Goal: Transaction & Acquisition: Purchase product/service

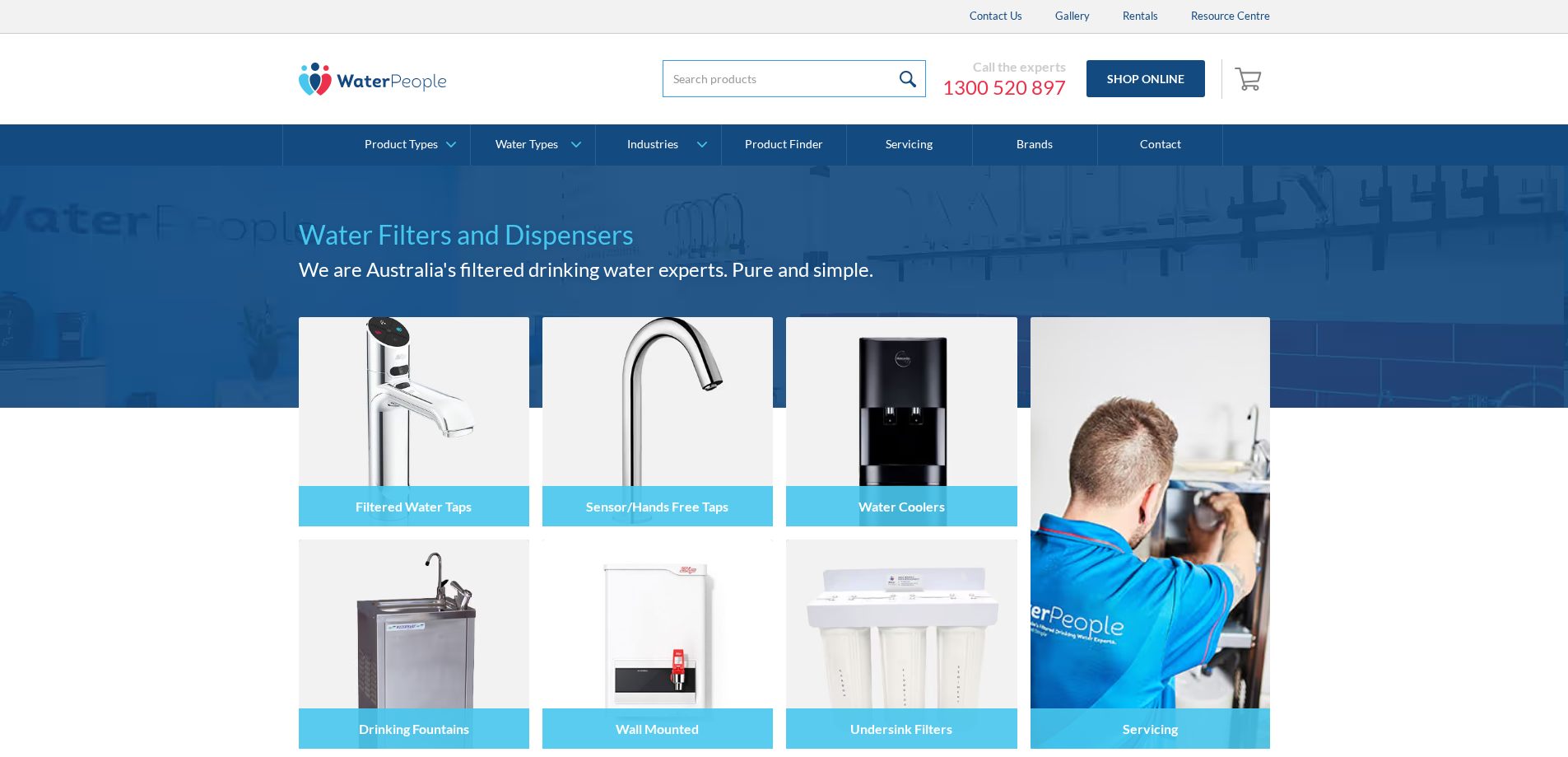
click at [840, 72] on input "search" at bounding box center [794, 78] width 264 height 37
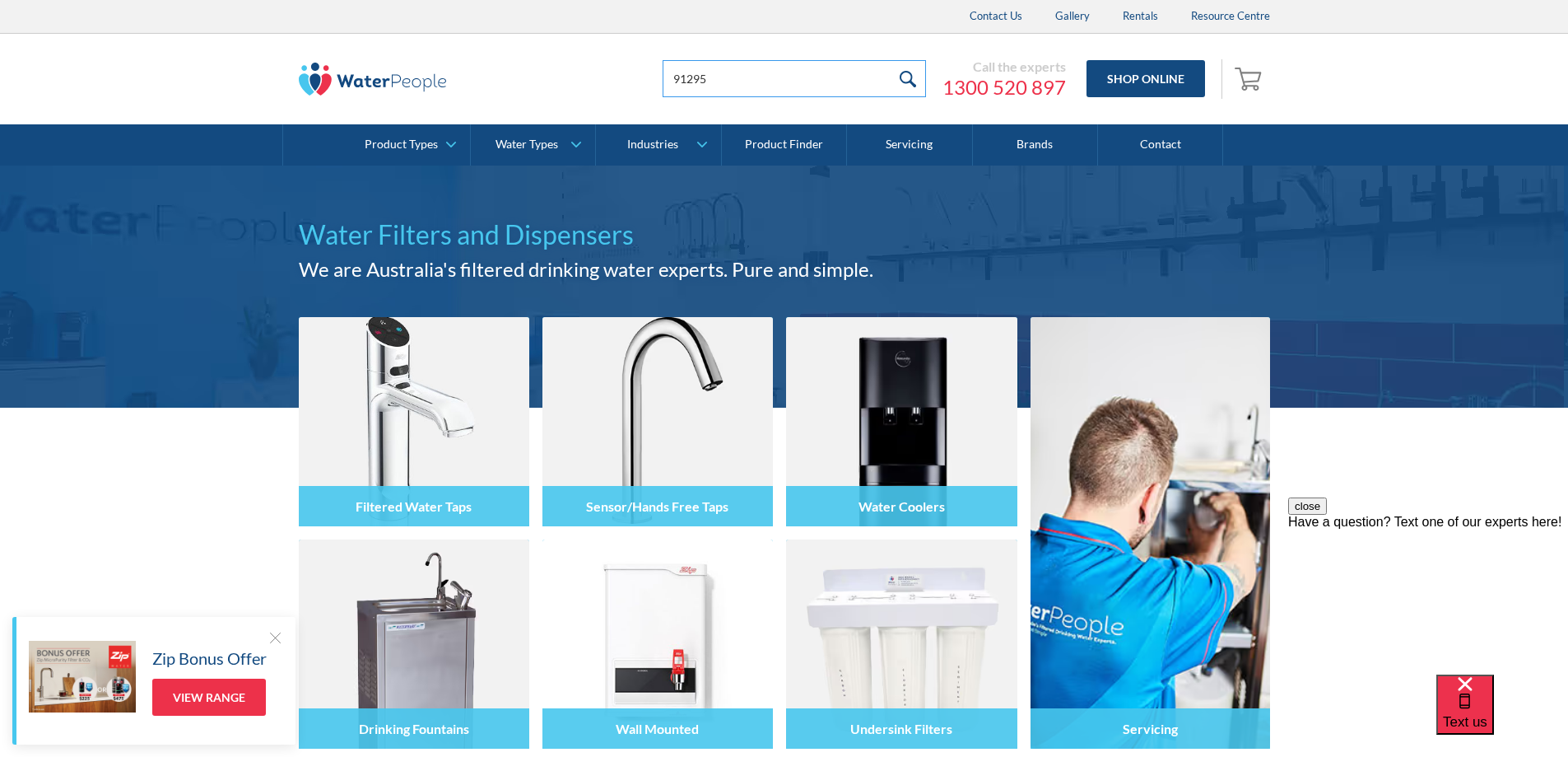
type input "91295"
click at [891, 60] on input "submit" at bounding box center [908, 78] width 35 height 37
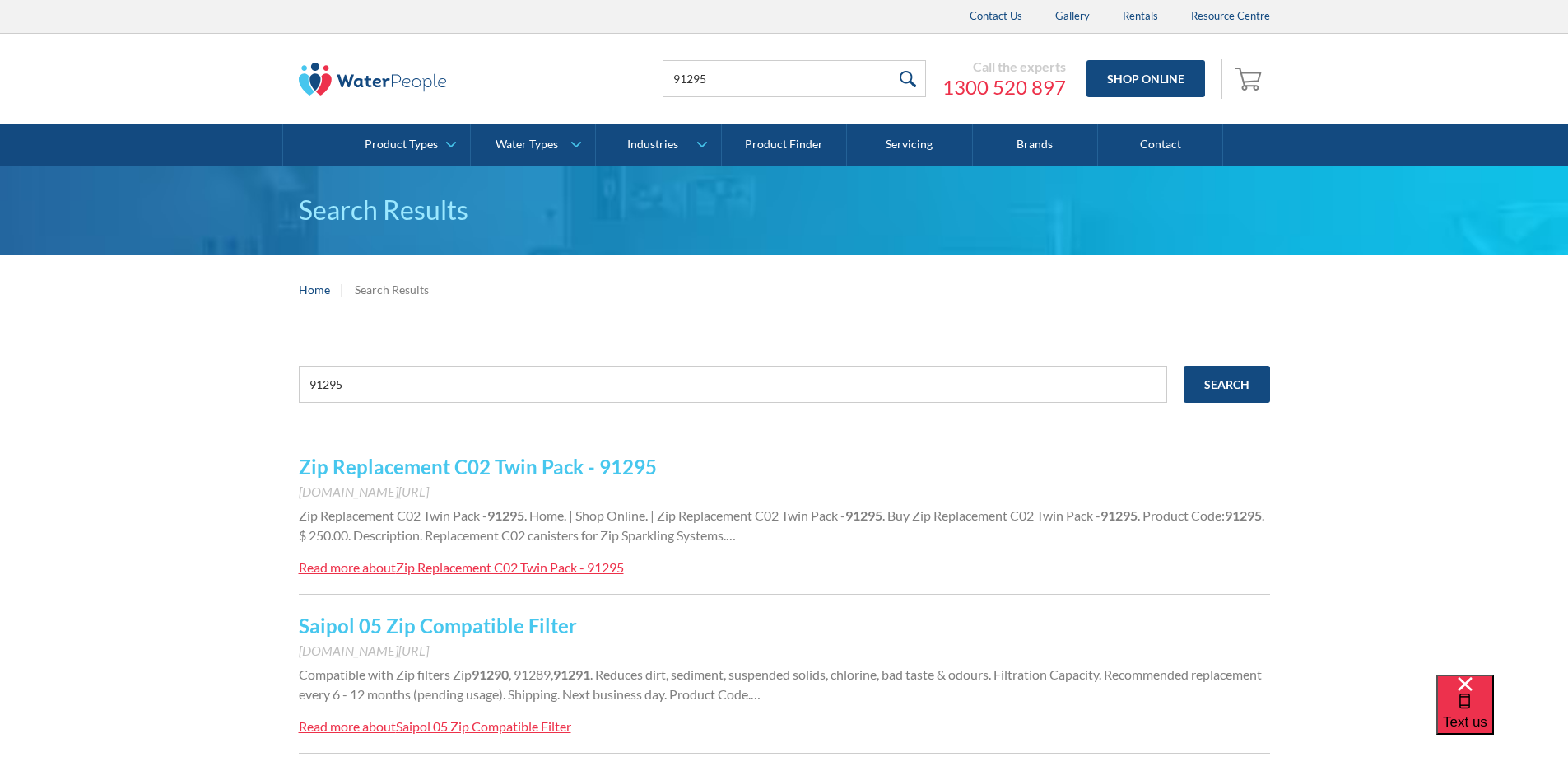
click at [603, 461] on link "Zip Replacement C02 Twin Pack - 91295" at bounding box center [478, 465] width 358 height 24
